Goal: Information Seeking & Learning: Learn about a topic

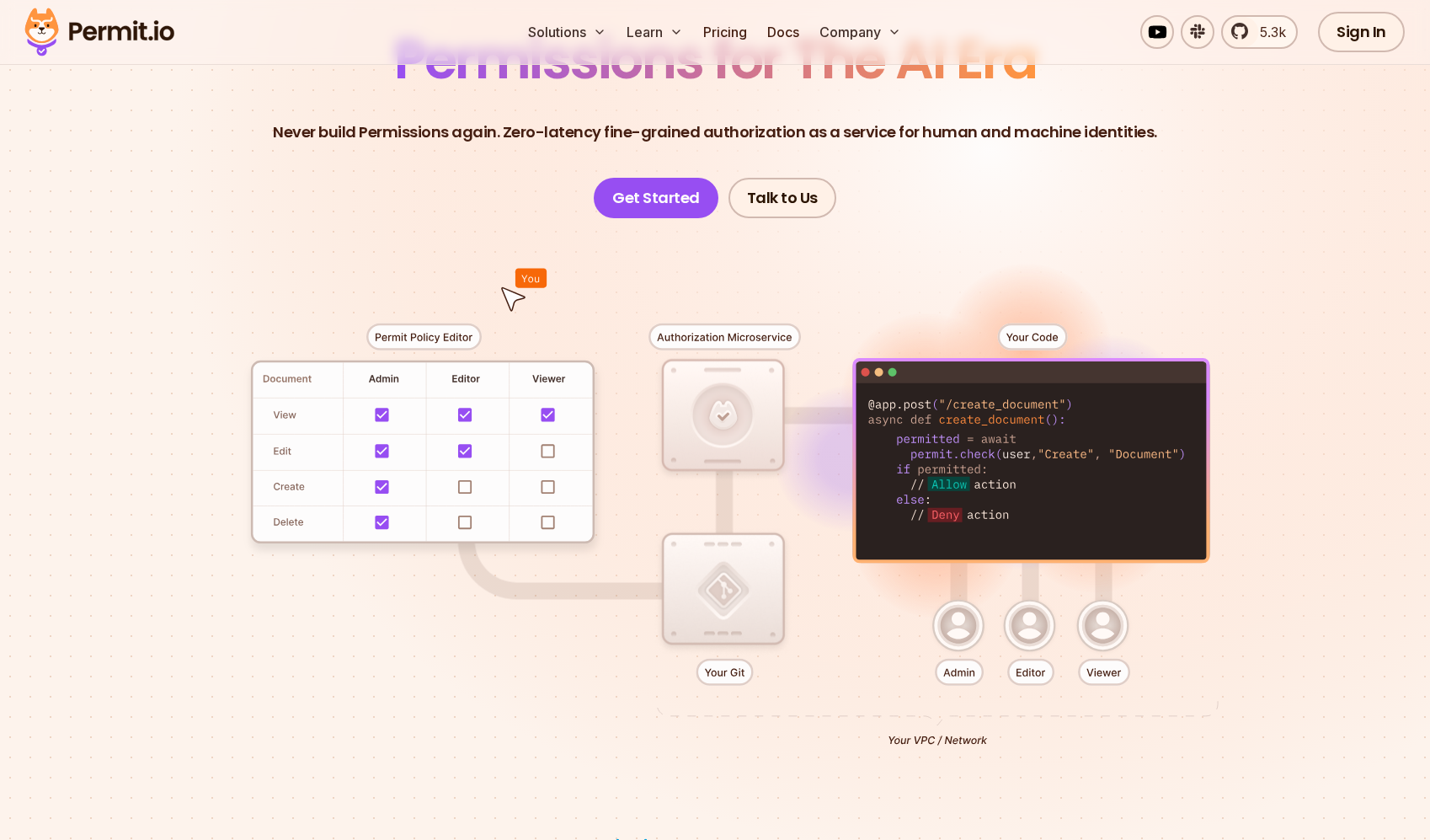
scroll to position [203, 0]
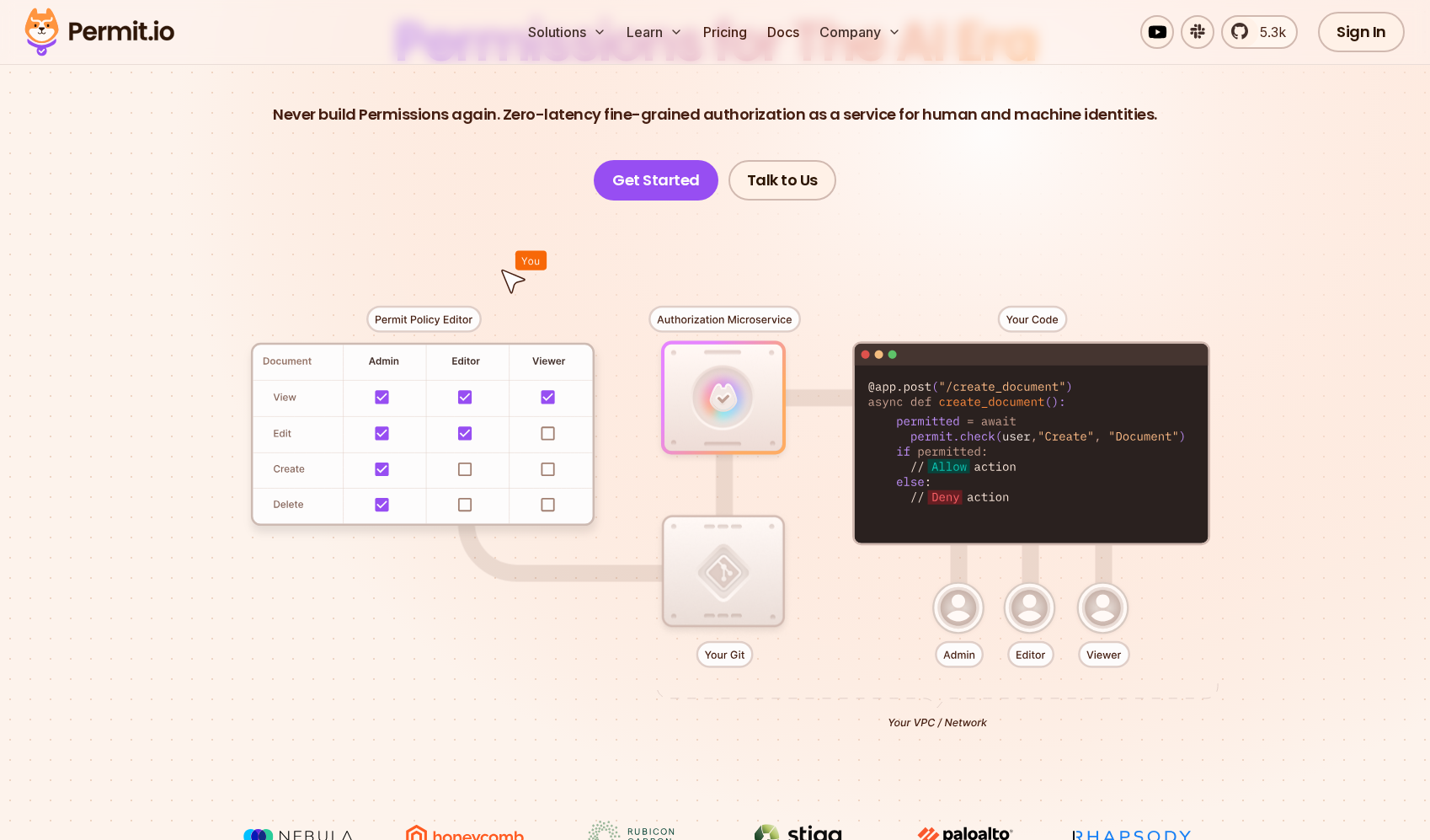
drag, startPoint x: 473, startPoint y: 437, endPoint x: 474, endPoint y: 446, distance: 9.1
click at [474, 445] on div at bounding box center [715, 510] width 1179 height 620
click at [465, 465] on div at bounding box center [715, 510] width 1179 height 620
click at [463, 500] on div at bounding box center [715, 510] width 1179 height 620
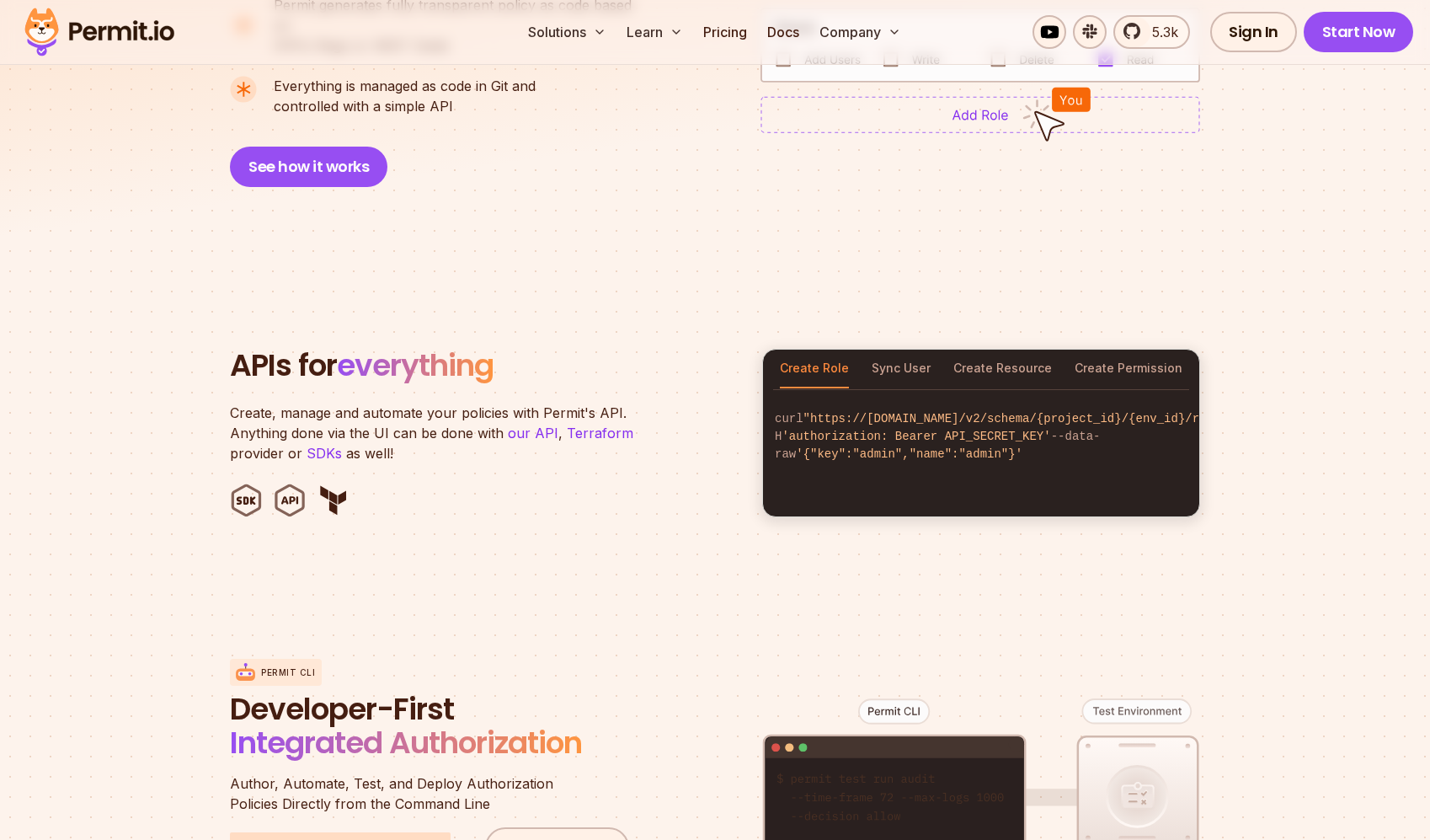
scroll to position [1502, 0]
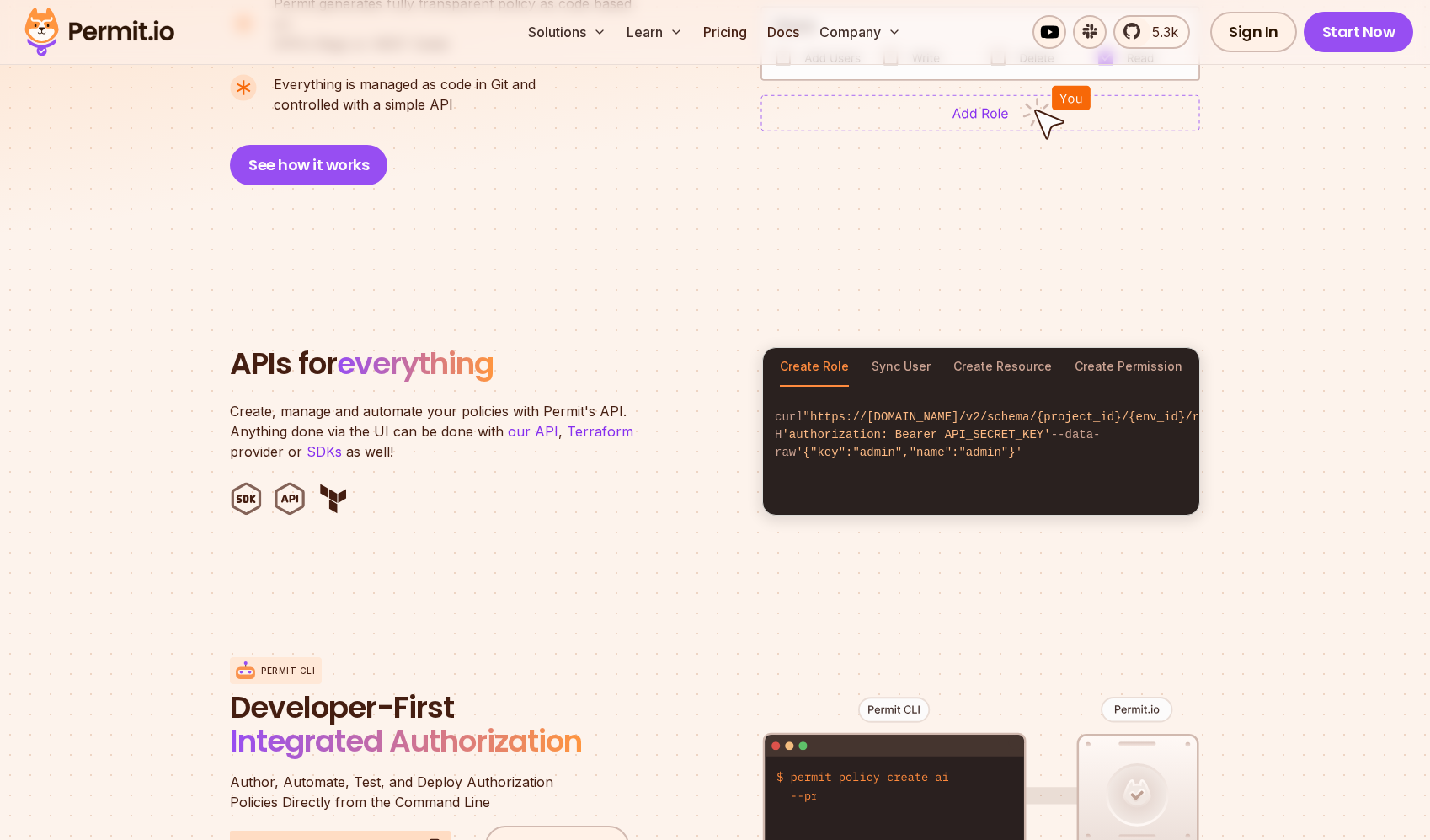
click at [736, 564] on section "APIs for everything Create, manage and automate your policies with Permit's API…" at bounding box center [715, 430] width 1430 height 330
click at [909, 358] on button "Sync User" at bounding box center [901, 367] width 59 height 39
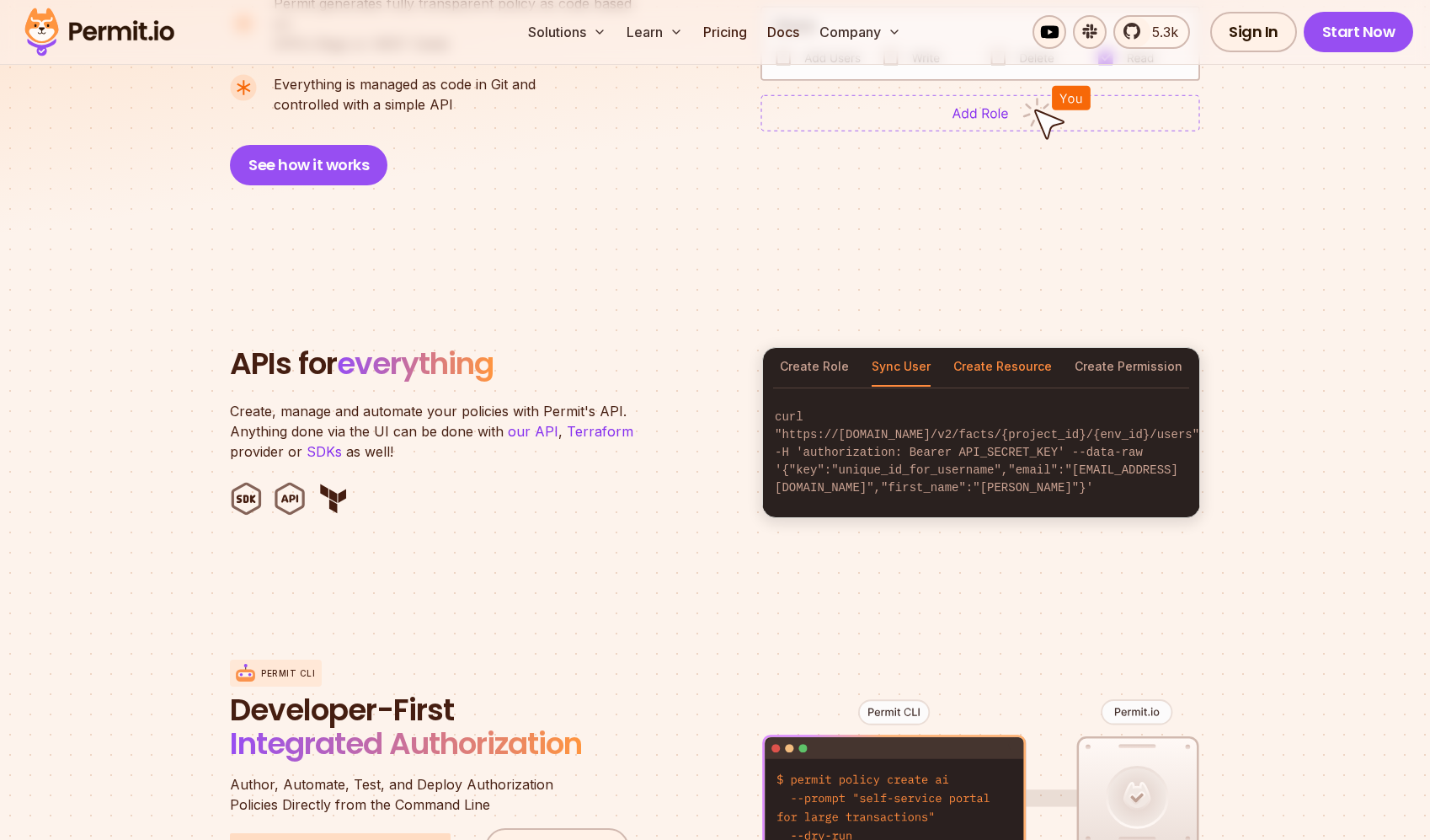
click at [974, 353] on button "Create Resource" at bounding box center [1002, 367] width 99 height 39
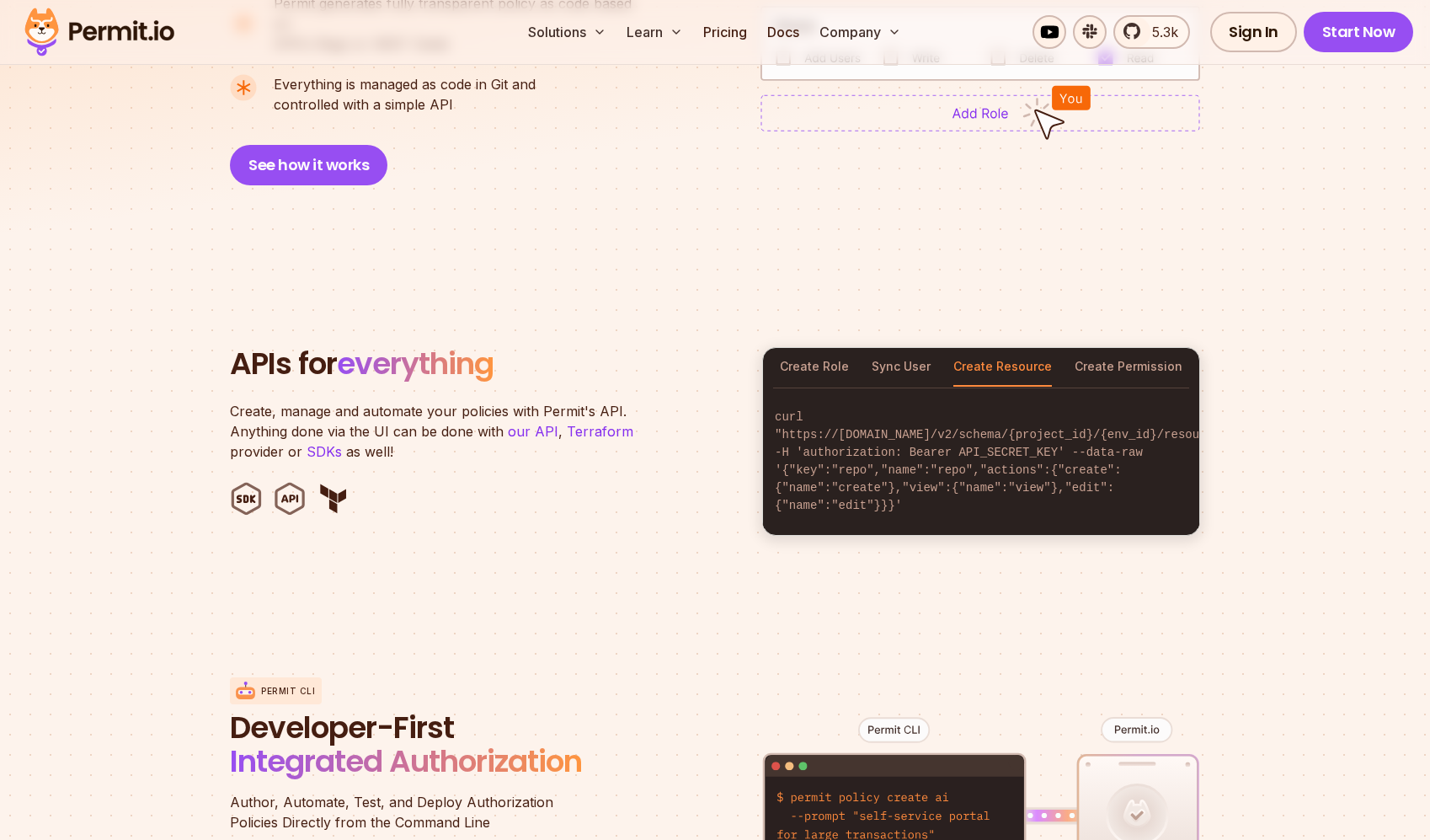
click at [1077, 348] on div "Create Role Sync User Create Resource Create Permission" at bounding box center [981, 367] width 436 height 39
click at [1096, 351] on button "Create Permission" at bounding box center [1128, 367] width 107 height 39
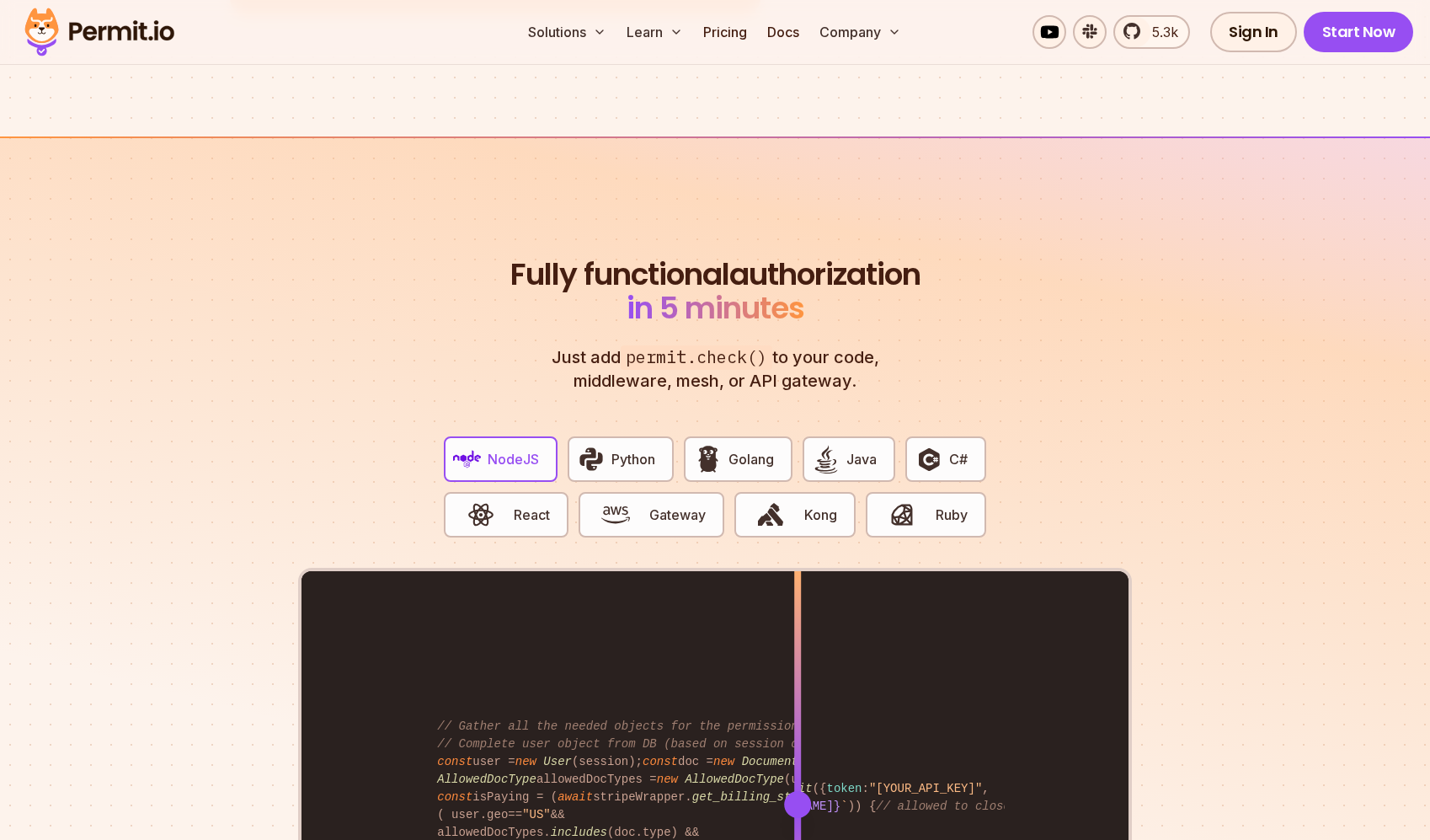
scroll to position [3007, 0]
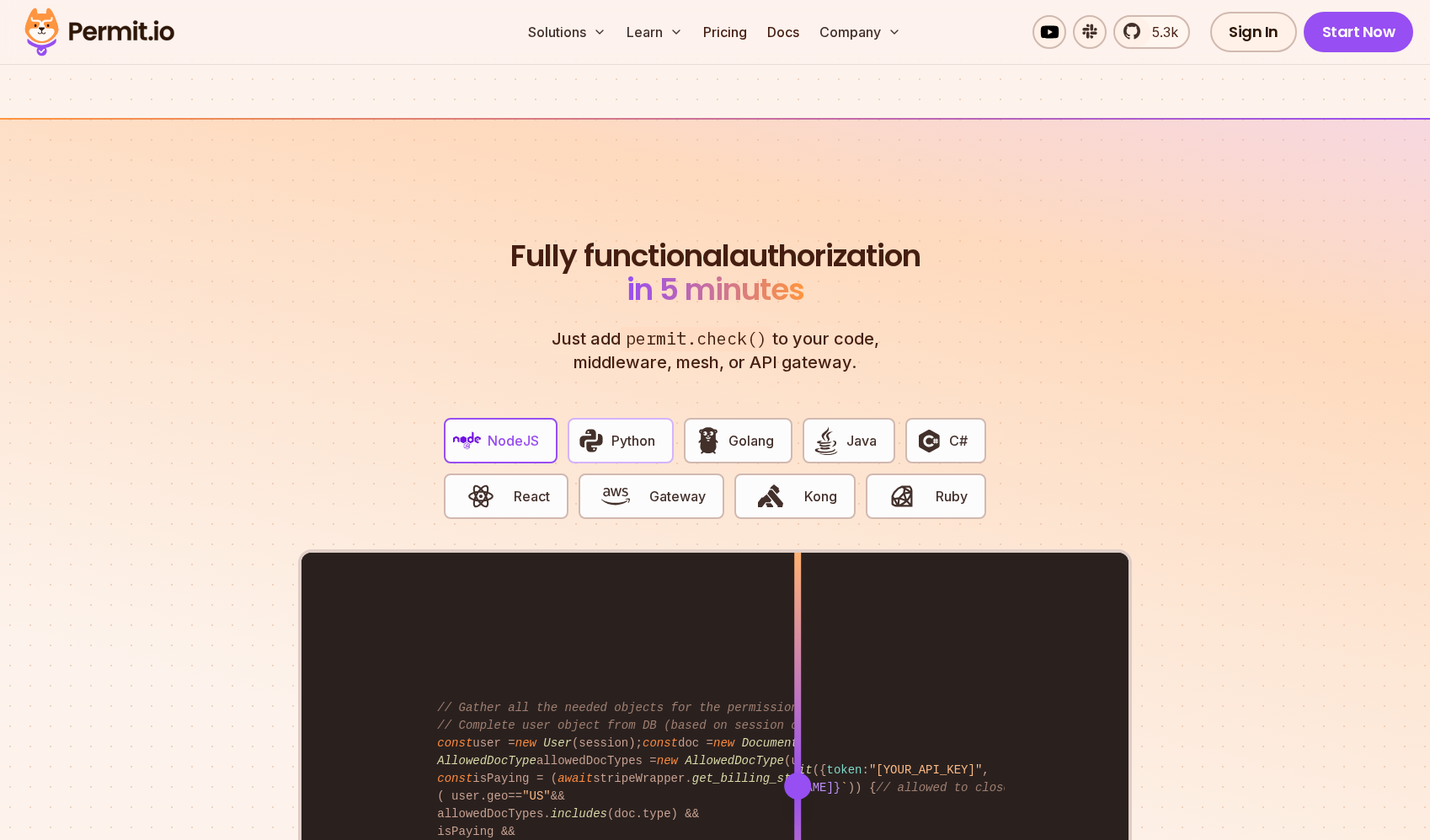
click at [642, 430] on span "Python" at bounding box center [633, 440] width 44 height 20
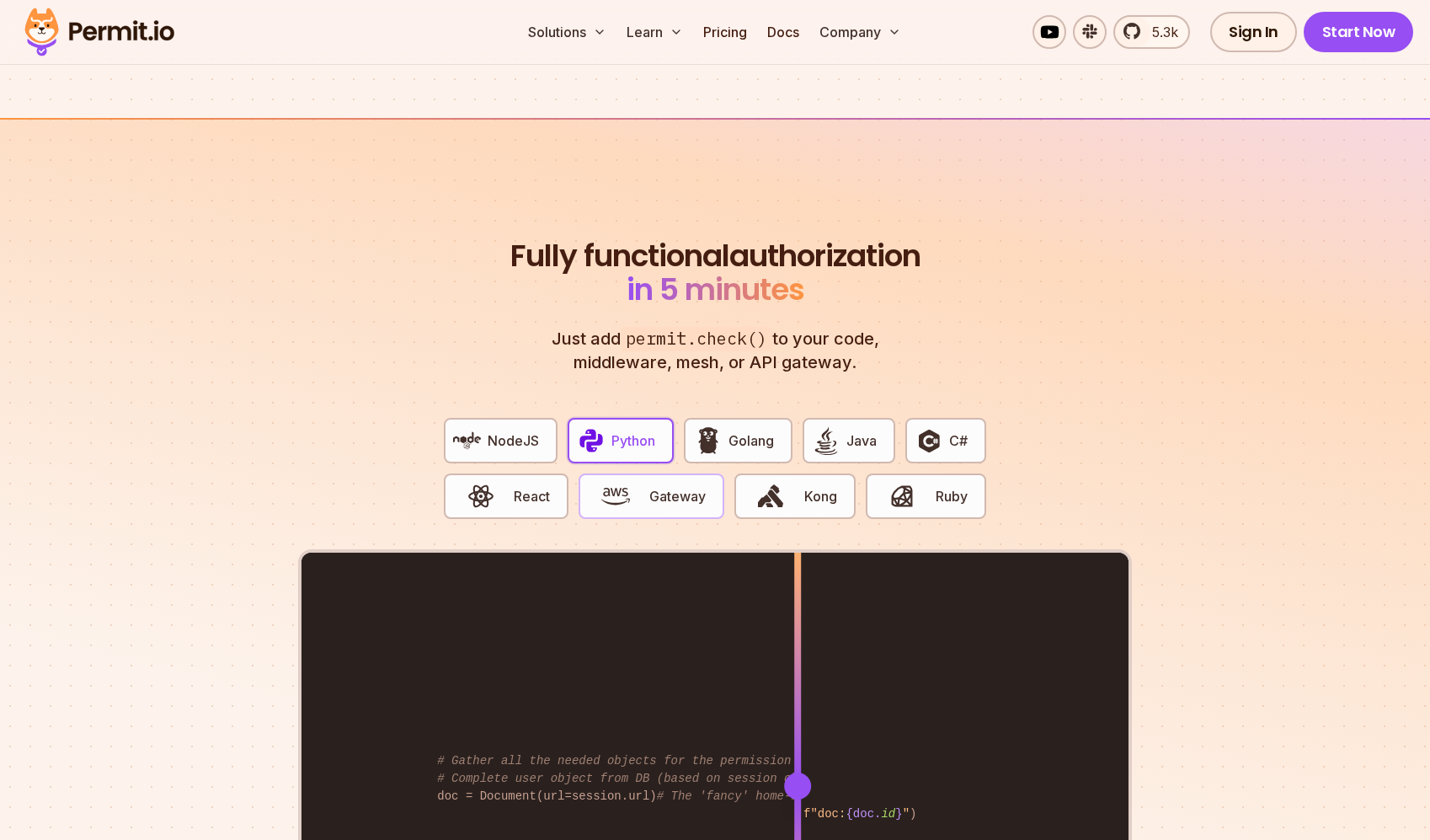
click at [690, 486] on span "Gateway" at bounding box center [677, 495] width 56 height 20
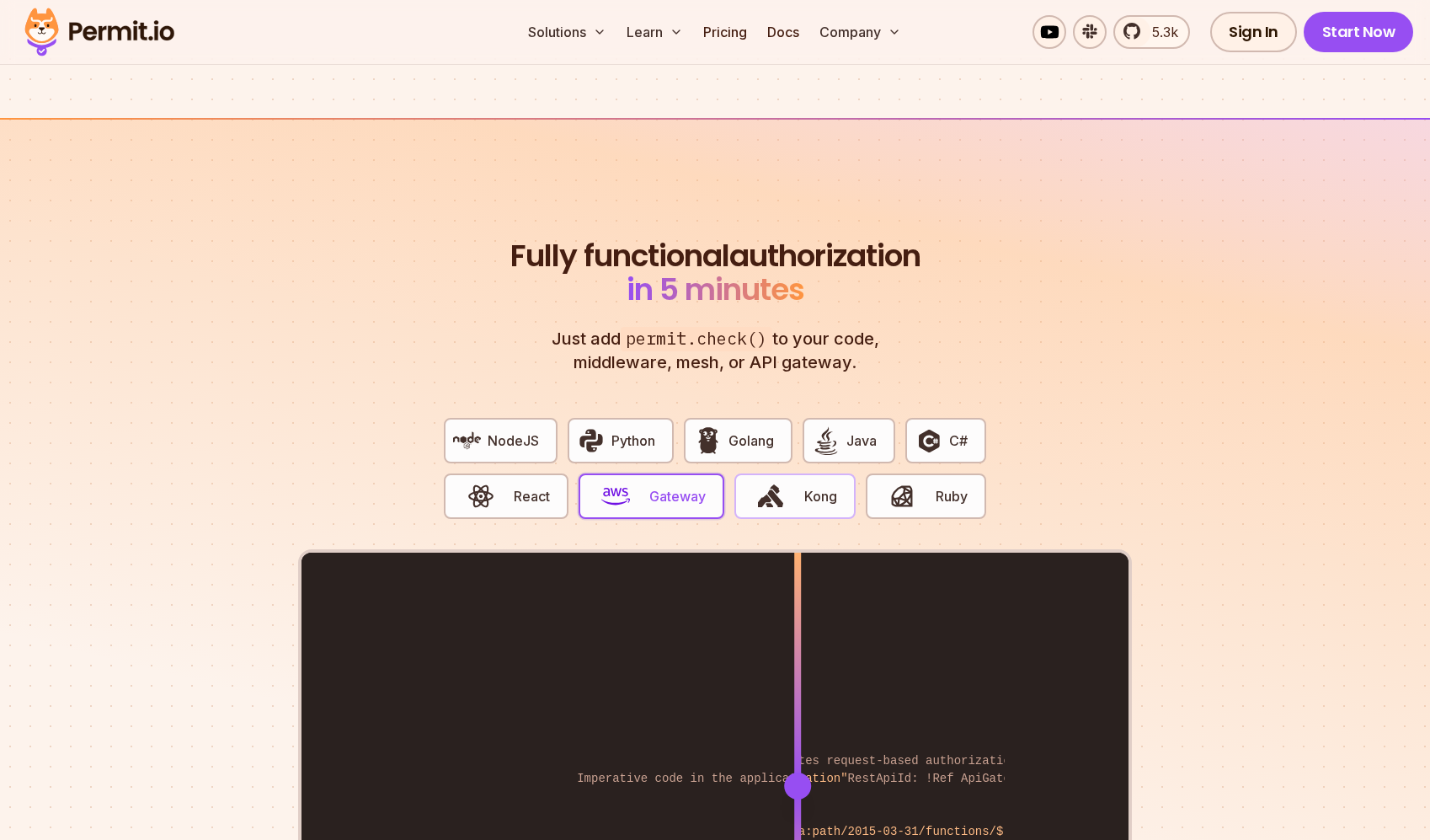
click at [749, 482] on span "button" at bounding box center [771, 496] width 56 height 29
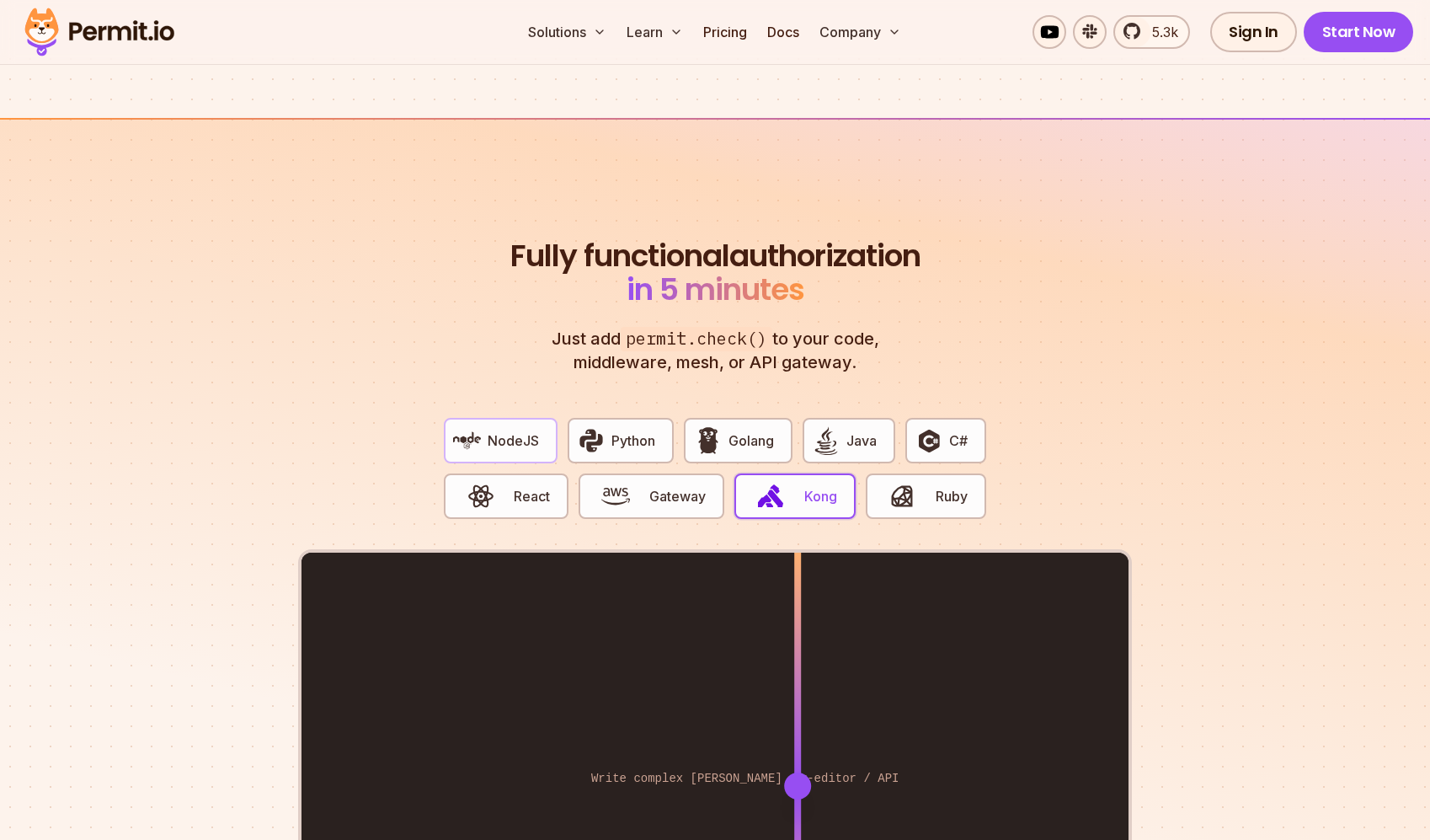
click at [491, 430] on span "NodeJS" at bounding box center [513, 440] width 51 height 20
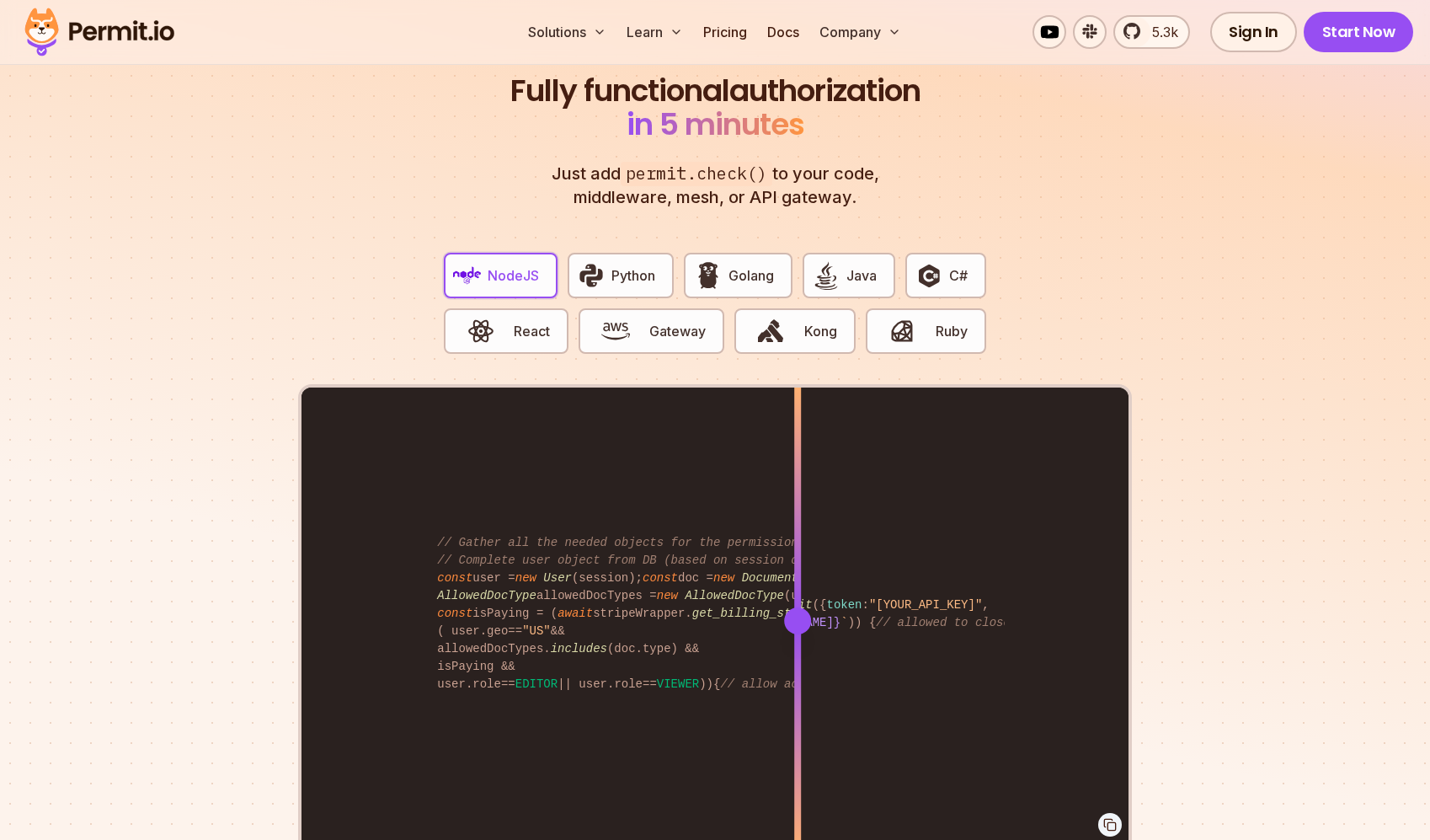
scroll to position [3208, 0]
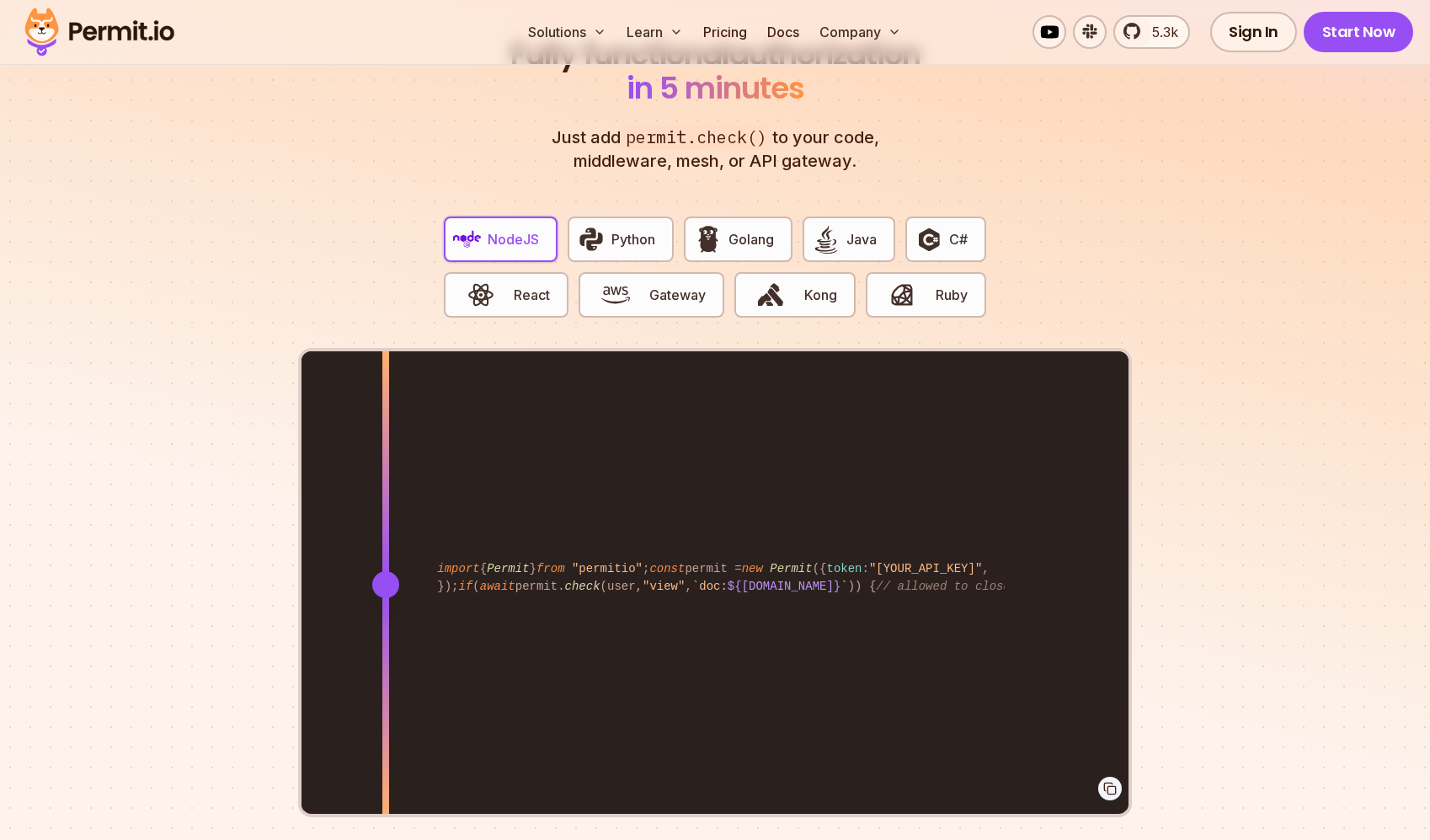
drag, startPoint x: 793, startPoint y: 569, endPoint x: 386, endPoint y: 454, distance: 422.9
click at [386, 454] on div at bounding box center [385, 583] width 7 height 465
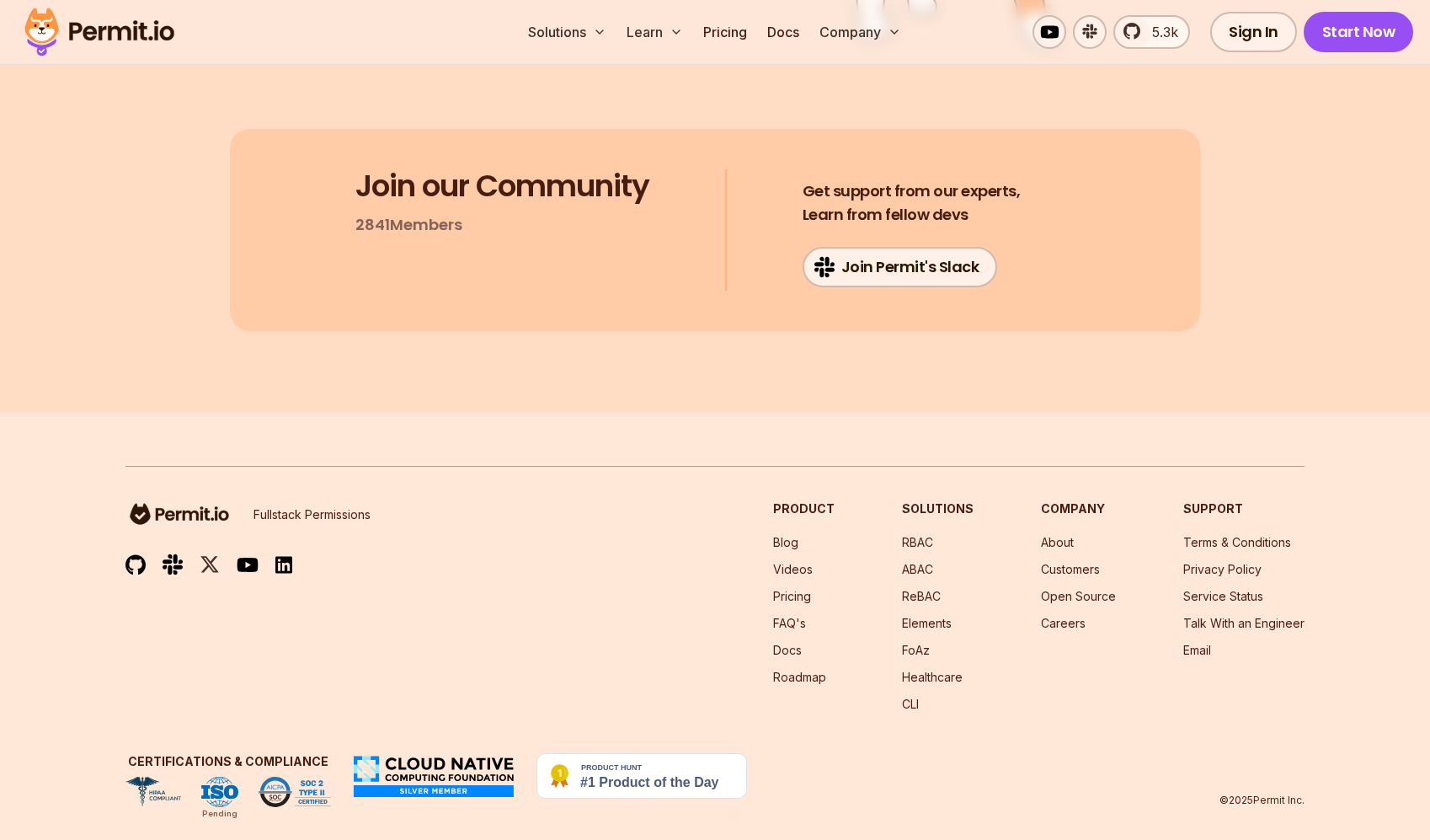
scroll to position [8947, 0]
click at [811, 589] on link "Pricing" at bounding box center [792, 596] width 38 height 14
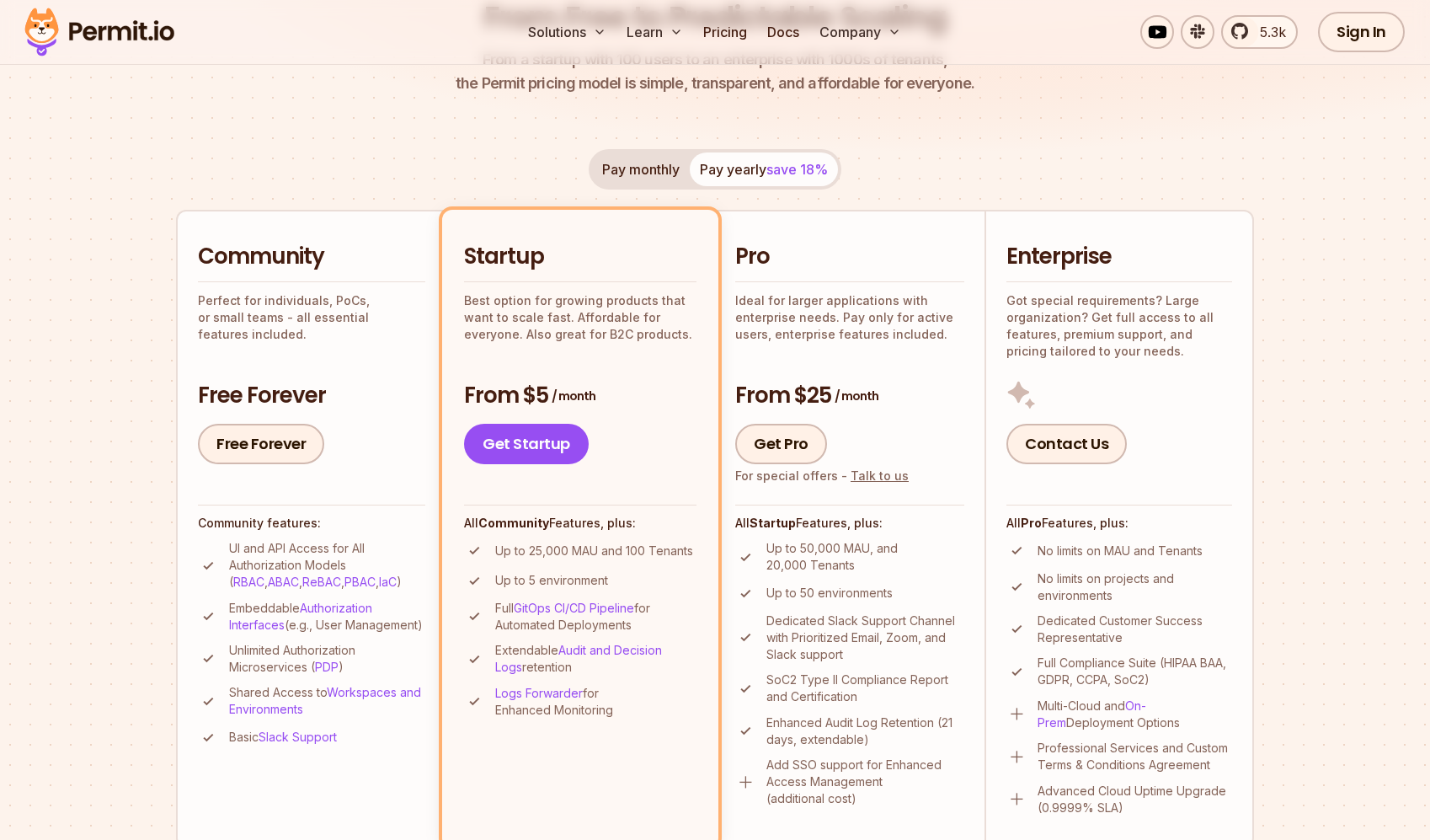
scroll to position [288, 0]
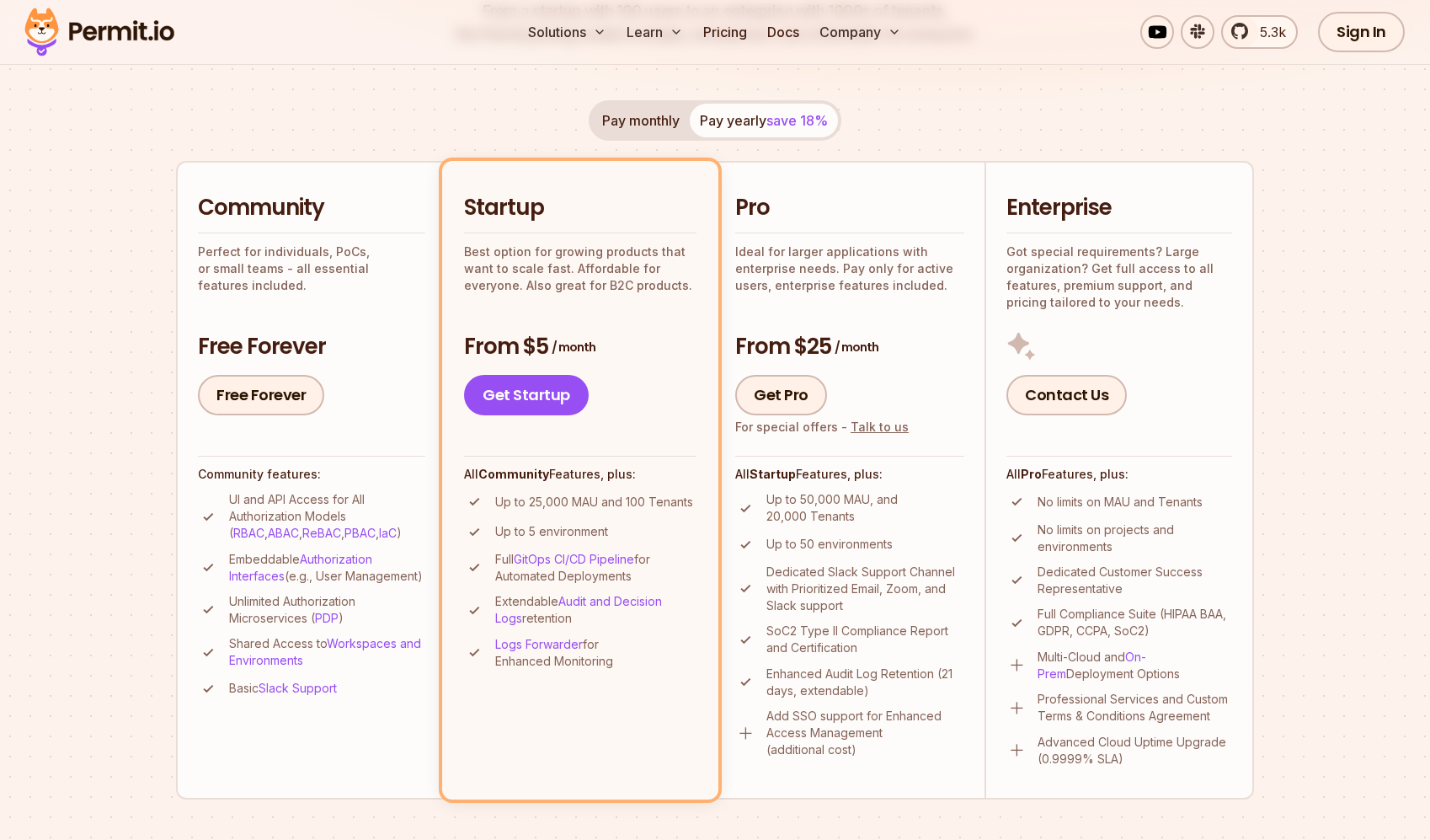
click at [283, 493] on p "UI and API Access for All Authorization Models ( RBAC , ABAC , ReBAC , PBAC , I…" at bounding box center [327, 516] width 197 height 50
click at [403, 552] on p "Embeddable Authorization Interfaces (e.g., User Management)" at bounding box center [327, 567] width 197 height 33
click at [372, 579] on p "Embeddable Authorization Interfaces (e.g., User Management)" at bounding box center [327, 567] width 197 height 33
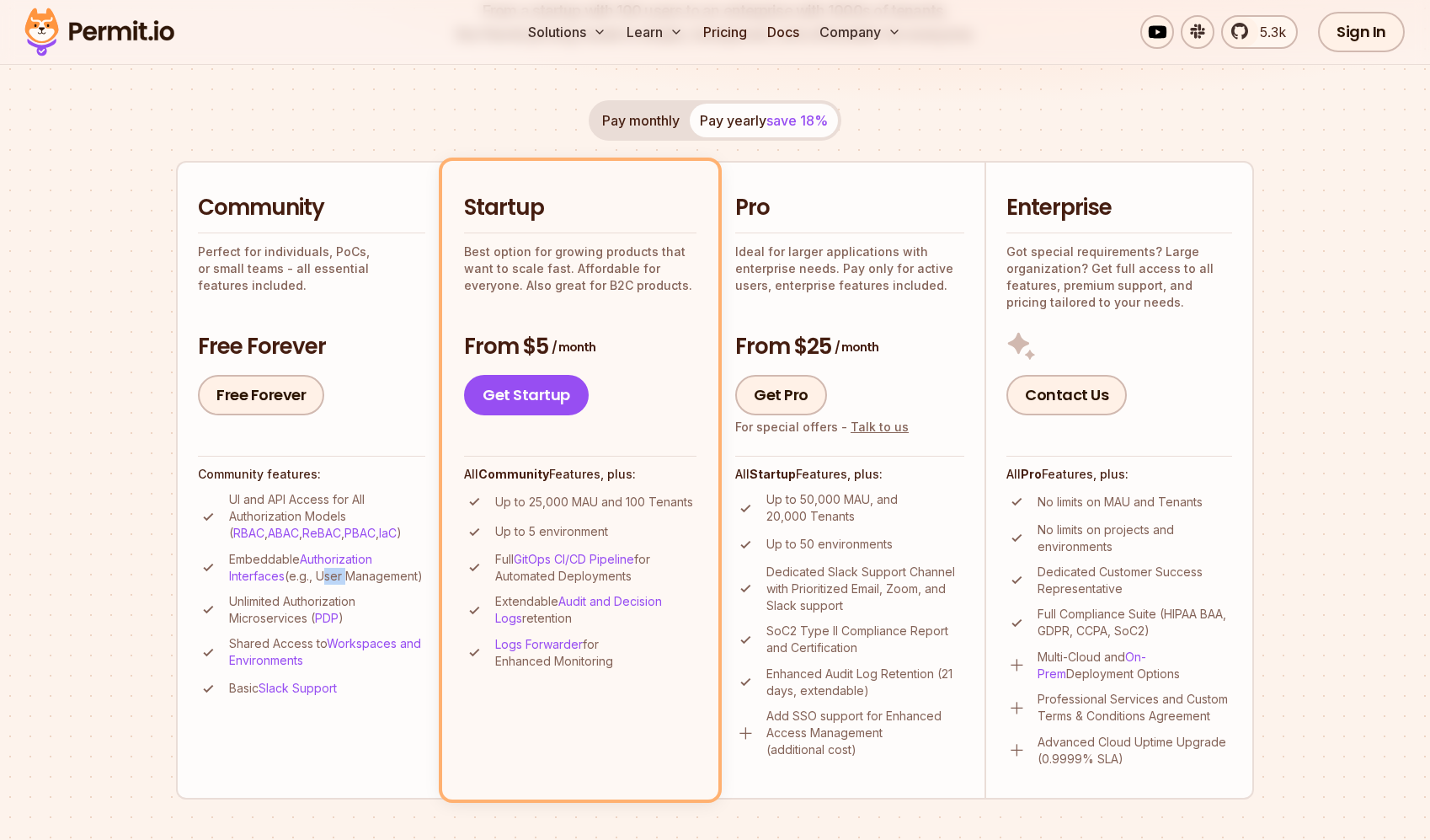
click at [372, 579] on p "Embeddable Authorization Interfaces (e.g., User Management)" at bounding box center [327, 567] width 197 height 33
click at [292, 618] on p "Unlimited Authorization Microservices ( PDP )" at bounding box center [327, 609] width 197 height 33
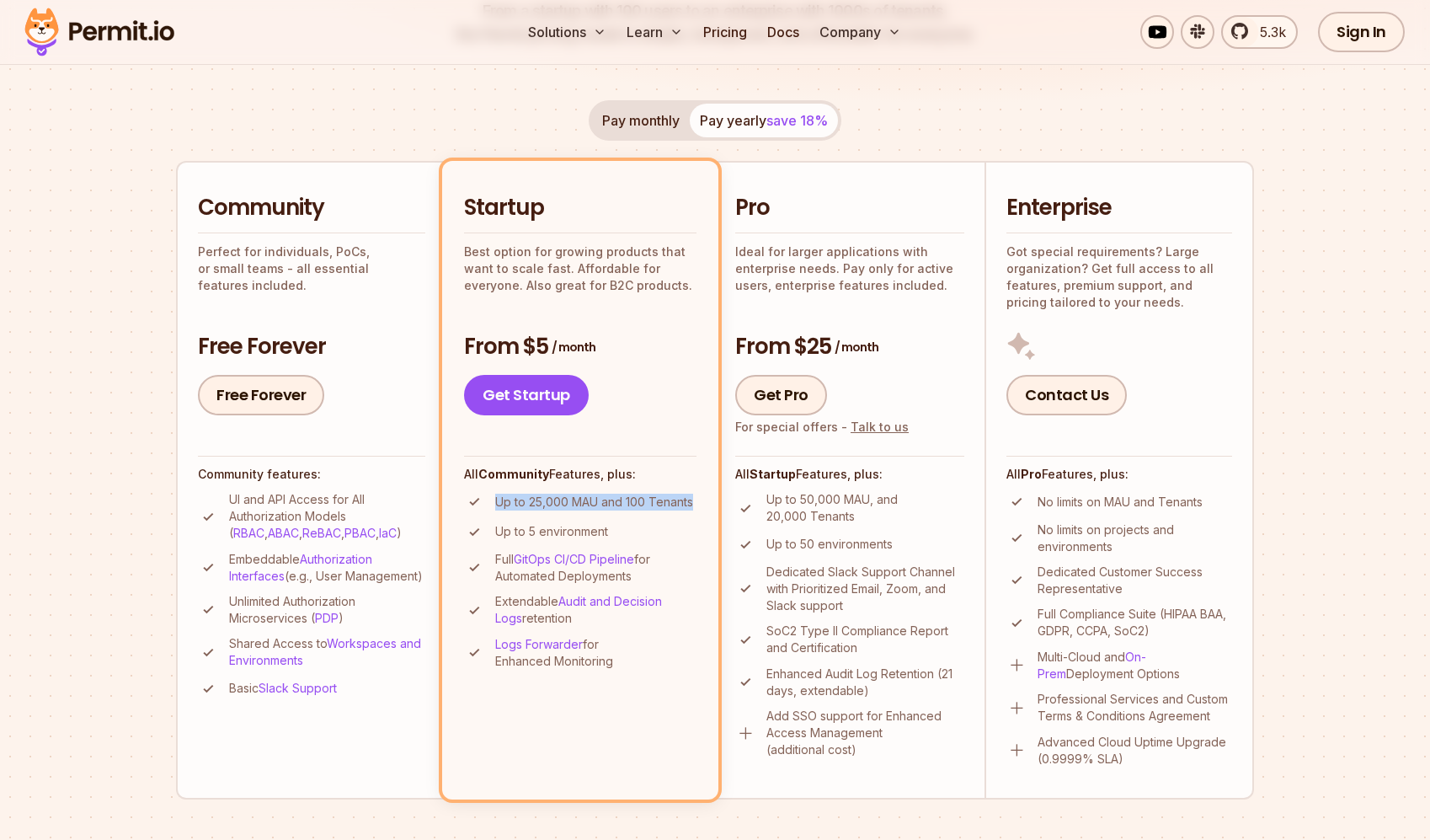
drag, startPoint x: 493, startPoint y: 503, endPoint x: 586, endPoint y: 529, distance: 96.6
click at [561, 520] on ul "Up to 25,000 MAU and 100 Tenants Up to 5 environment Full GitOps CI/CD Pipeline…" at bounding box center [580, 581] width 233 height 179
drag, startPoint x: 523, startPoint y: 530, endPoint x: 544, endPoint y: 531, distance: 21.0
click at [540, 531] on p "Up to 5 environment" at bounding box center [551, 531] width 113 height 17
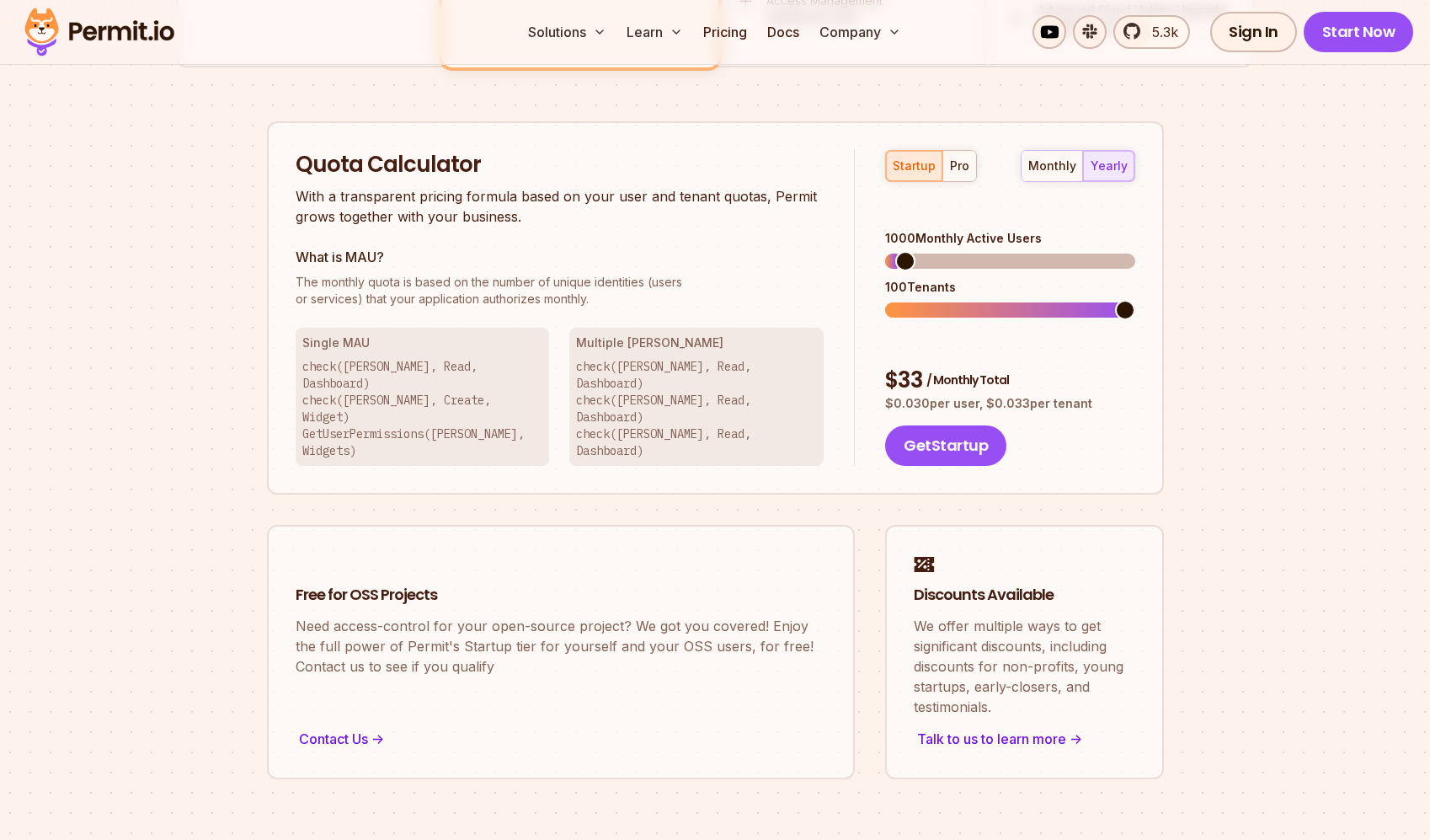
scroll to position [1071, 0]
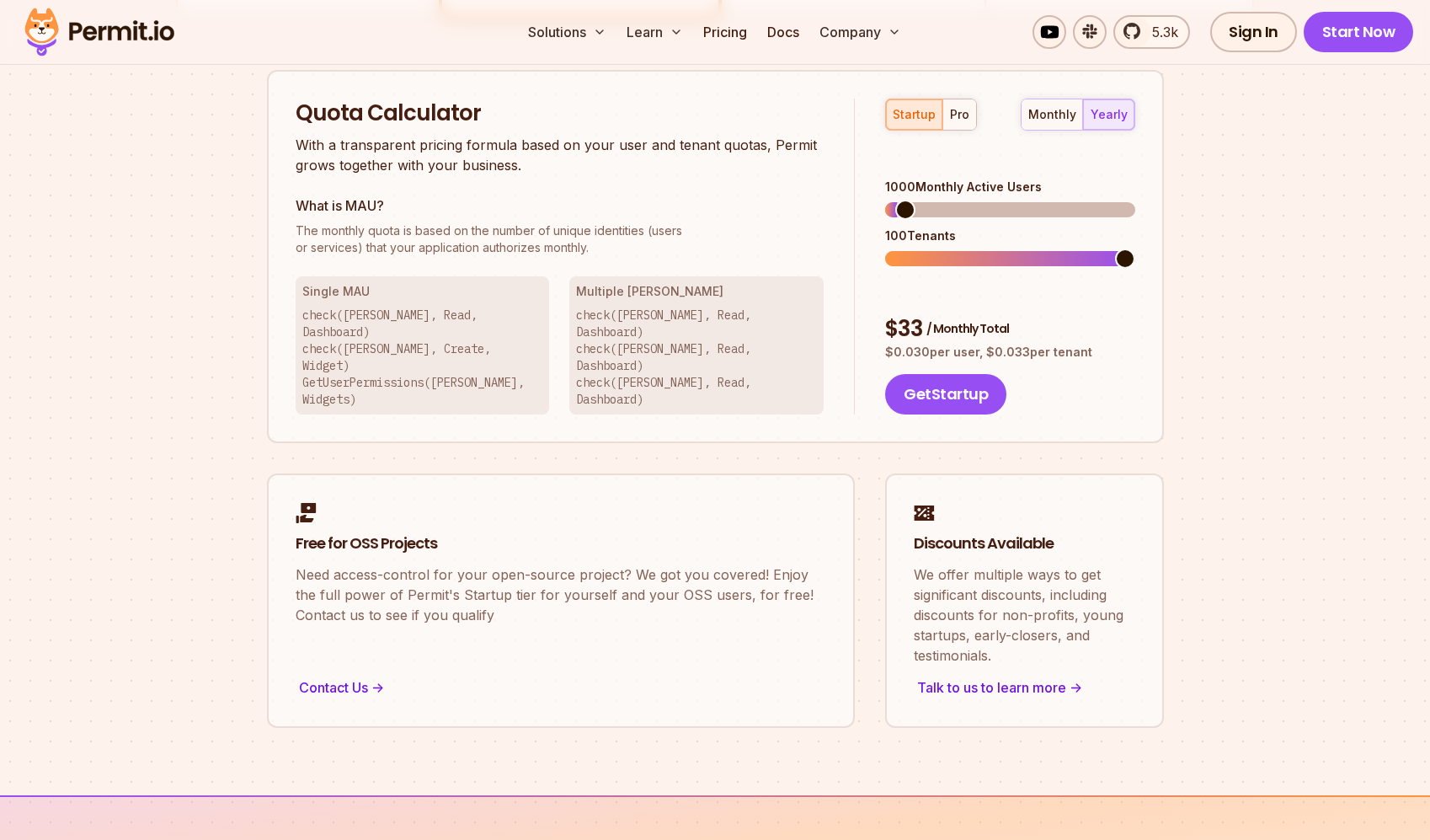
click at [367, 231] on span "The monthly quota is based on the number of unique identities (users" at bounding box center [560, 231] width 529 height 17
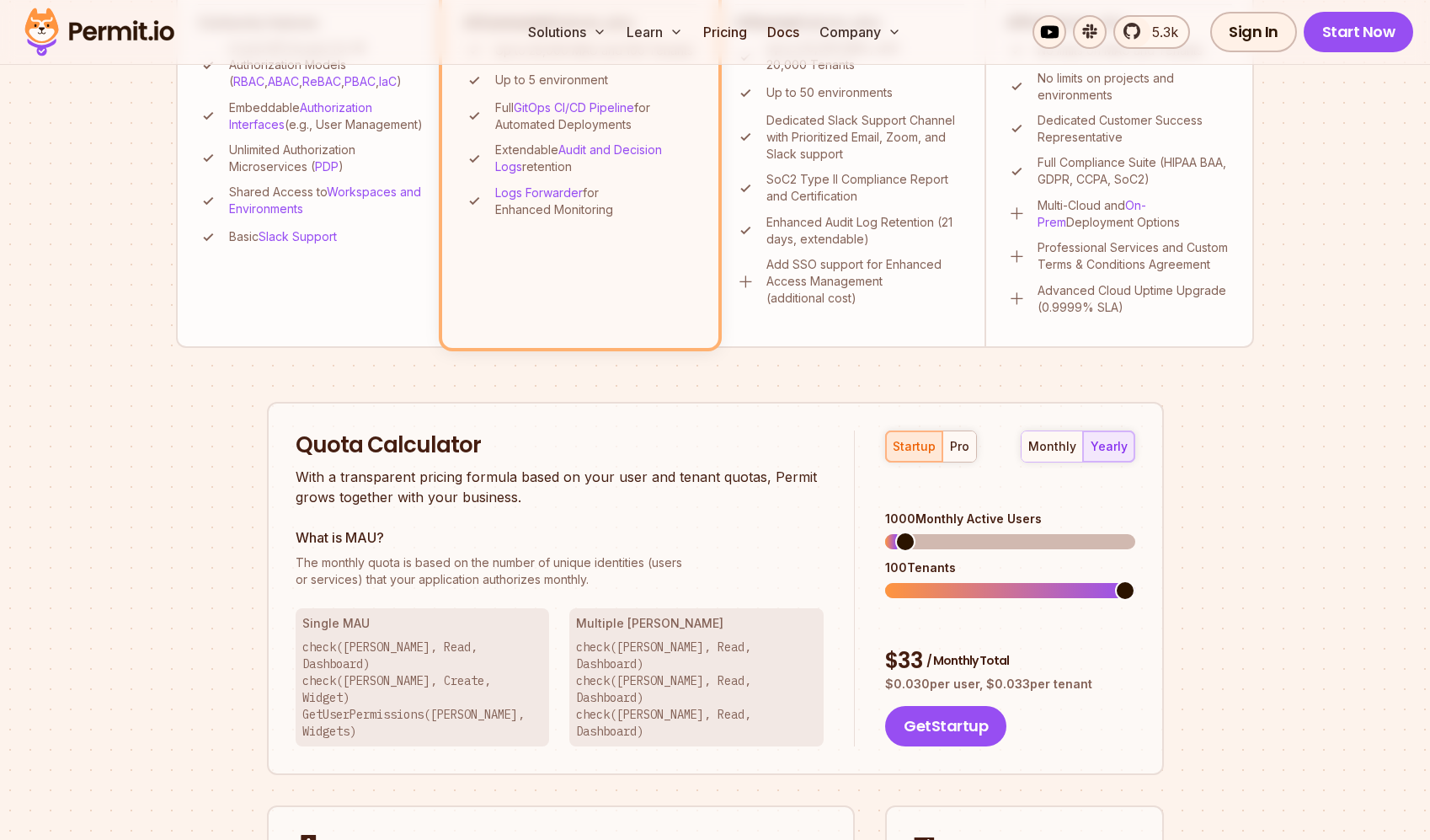
scroll to position [778, 0]
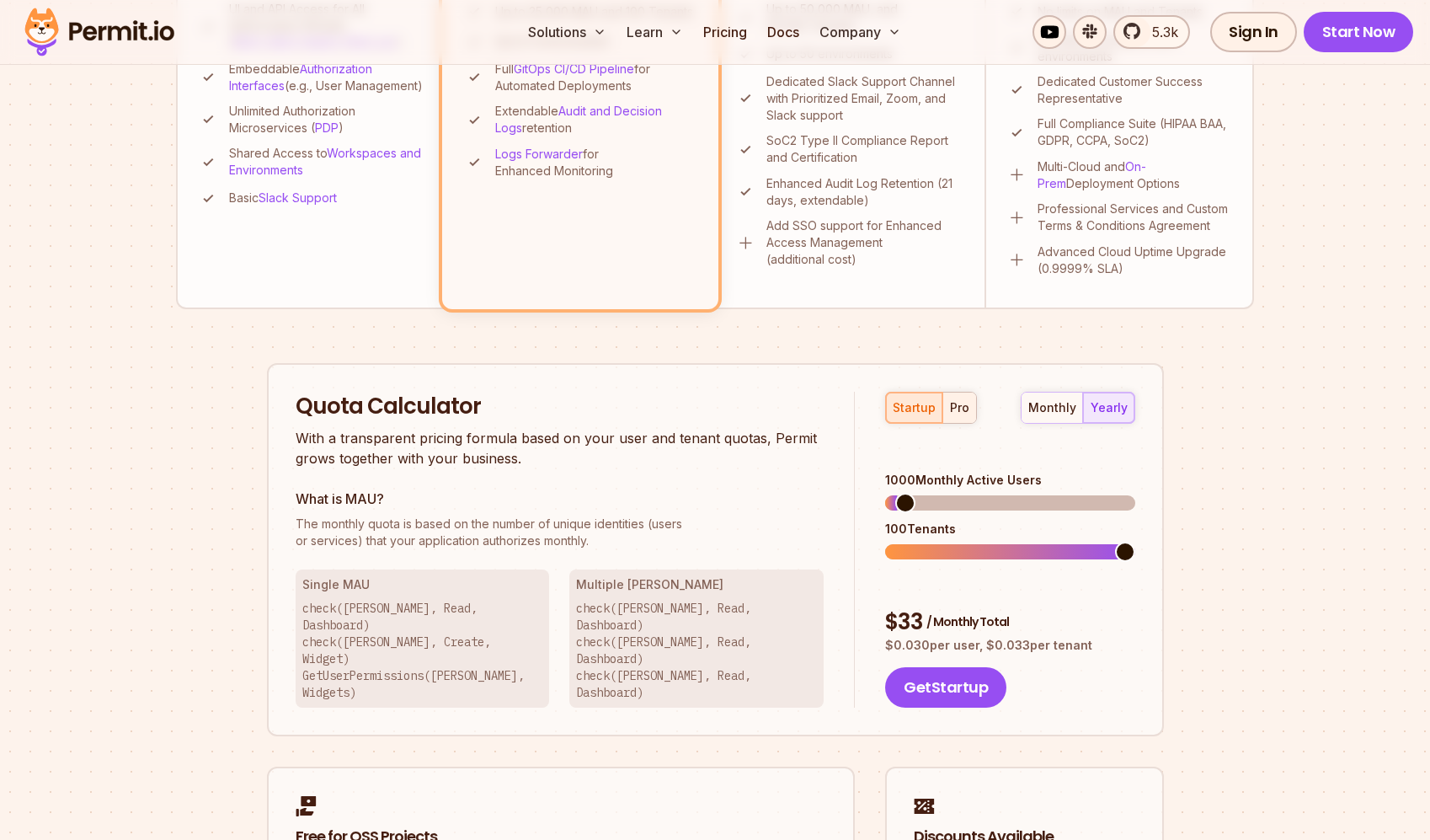
click at [961, 412] on div "pro" at bounding box center [960, 408] width 19 height 17
click at [927, 413] on div "startup" at bounding box center [913, 408] width 43 height 17
click at [893, 542] on span at bounding box center [895, 551] width 20 height 20
click at [876, 486] on div "startup pro monthly yearly 100 Monthly Active Users 10 Tenants $ 5 / Monthly To…" at bounding box center [995, 549] width 279 height 316
click at [1048, 404] on div "monthly" at bounding box center [1052, 408] width 48 height 17
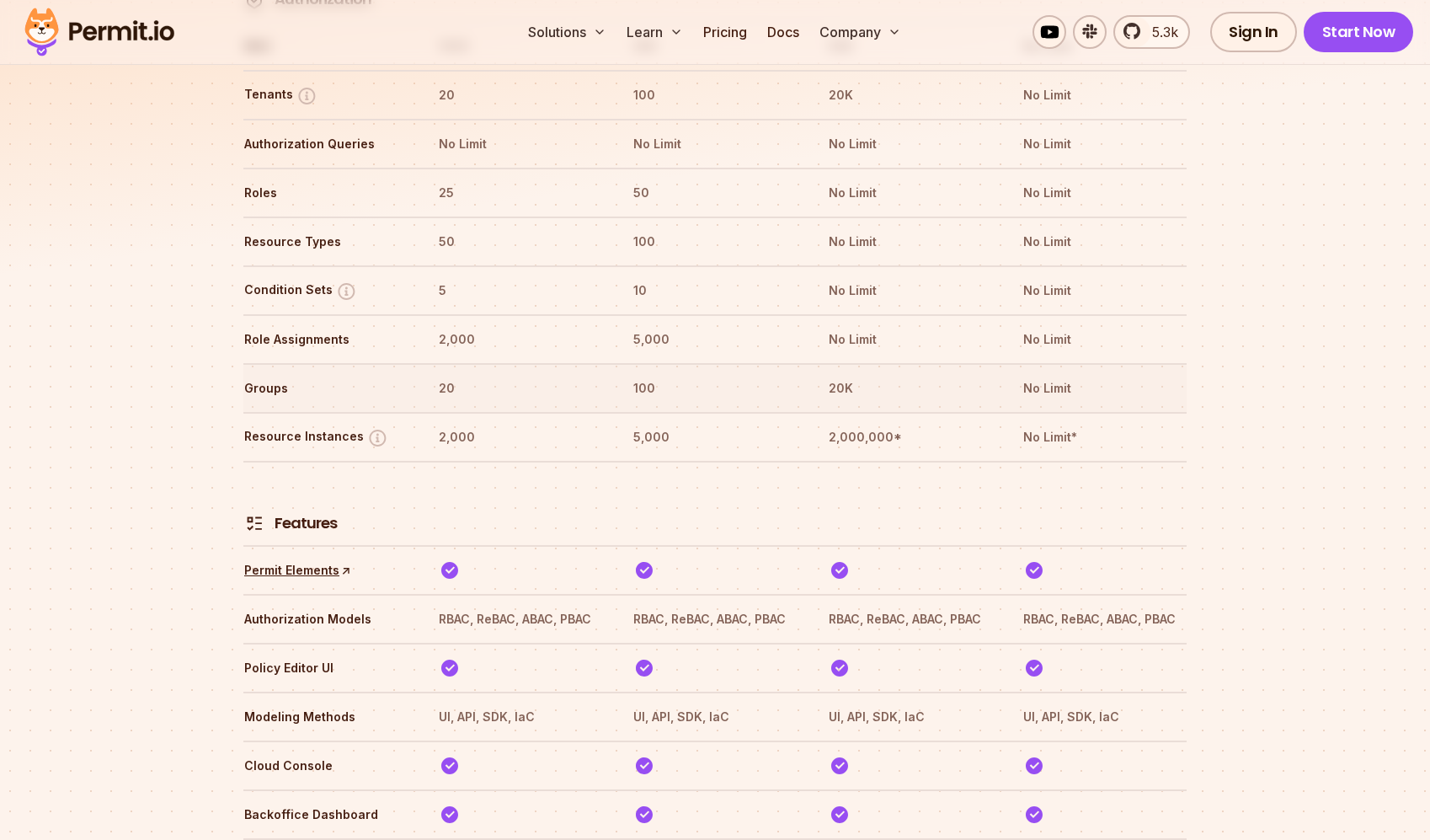
scroll to position [2307, 0]
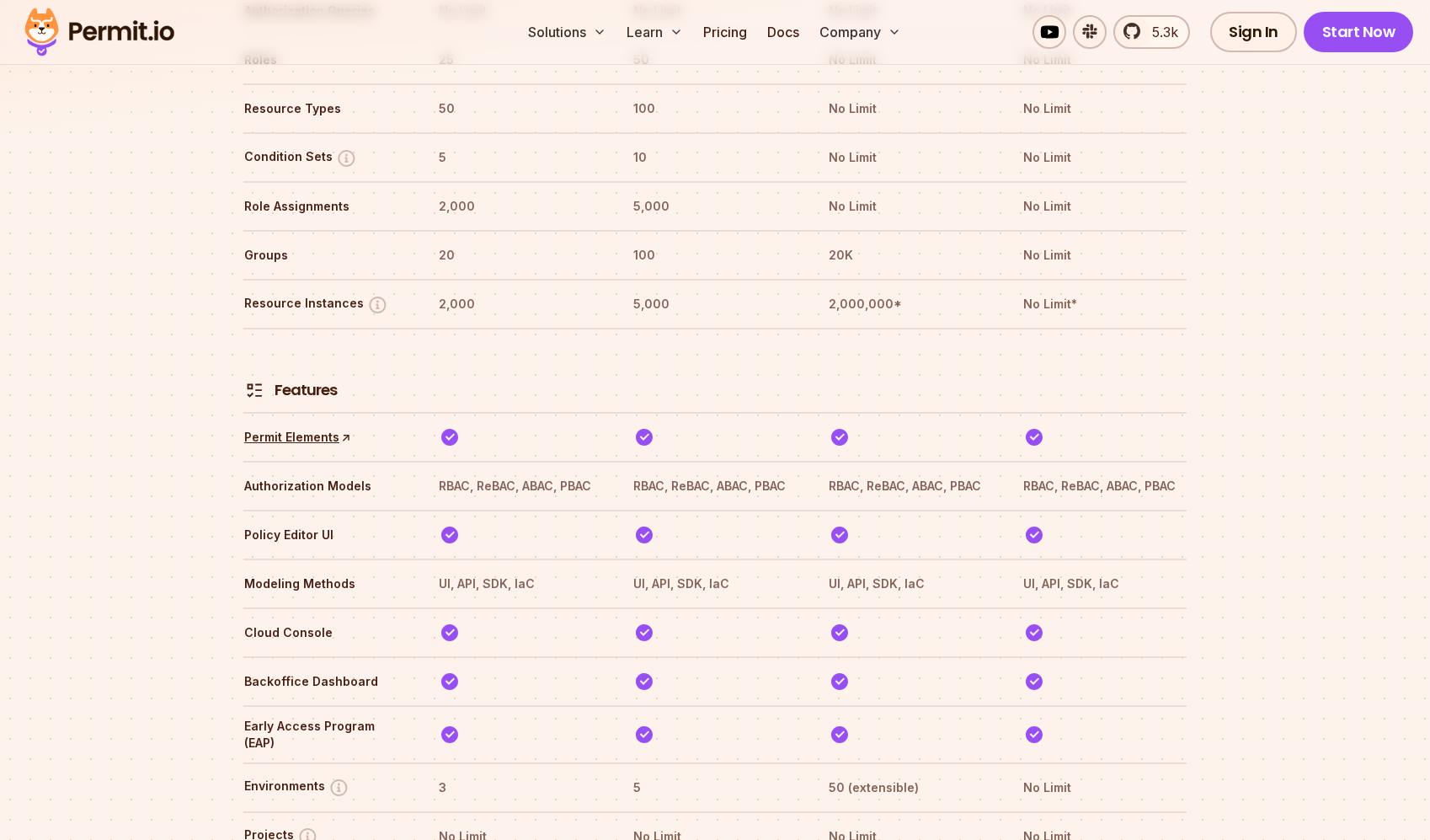
click at [158, 28] on img at bounding box center [100, 32] width 165 height 57
